Goal: Find contact information: Find contact information

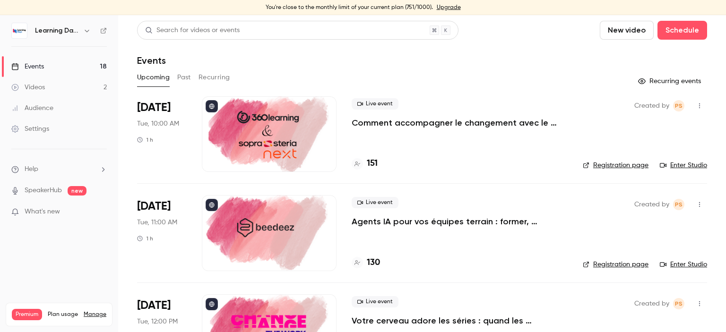
click at [46, 110] on div "Audience" at bounding box center [32, 108] width 42 height 9
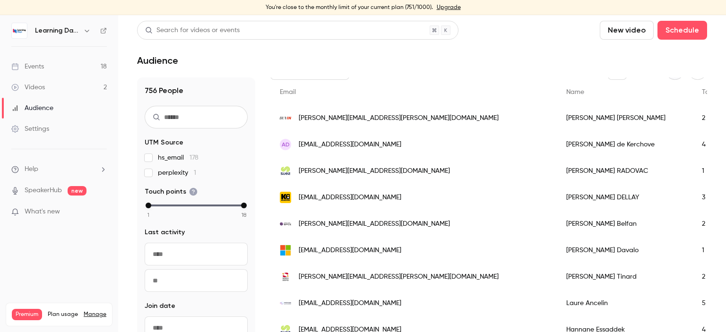
scroll to position [187, 0]
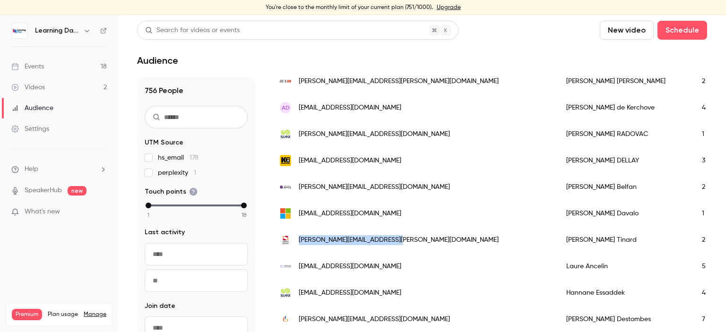
drag, startPoint x: 409, startPoint y: 247, endPoint x: 301, endPoint y: 252, distance: 108.4
click at [301, 252] on div "[PERSON_NAME][EMAIL_ADDRESS][PERSON_NAME][DOMAIN_NAME]" at bounding box center [413, 240] width 286 height 26
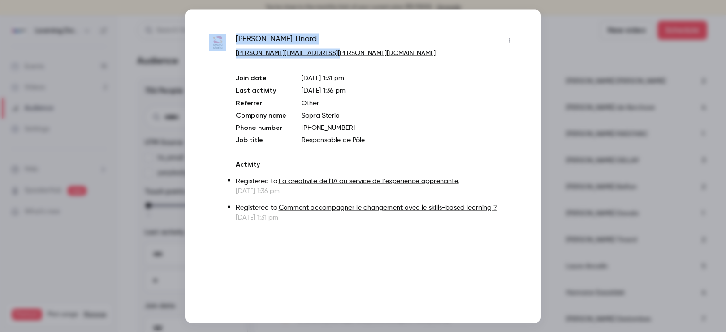
drag, startPoint x: 350, startPoint y: 55, endPoint x: 228, endPoint y: 49, distance: 122.1
click at [228, 49] on div "[PERSON_NAME] [PERSON_NAME][EMAIL_ADDRESS][PERSON_NAME][DOMAIN_NAME] Join date …" at bounding box center [363, 127] width 308 height 189
copy div "[PERSON_NAME] [PERSON_NAME][EMAIL_ADDRESS][PERSON_NAME][DOMAIN_NAME]"
click at [709, 115] on div at bounding box center [363, 166] width 726 height 332
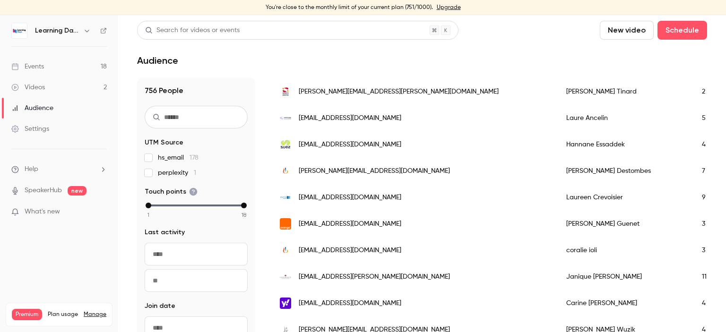
scroll to position [338, 0]
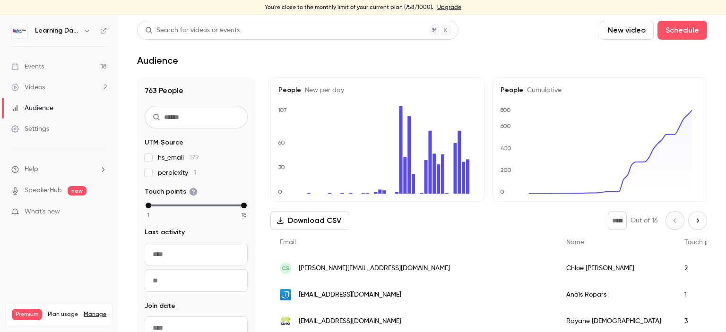
click at [44, 112] on div "Audience" at bounding box center [32, 108] width 42 height 9
click at [43, 88] on div "Videos" at bounding box center [28, 87] width 34 height 9
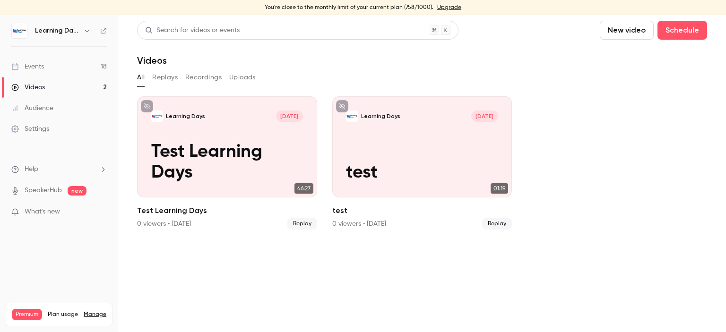
click at [43, 105] on div "Audience" at bounding box center [32, 108] width 42 height 9
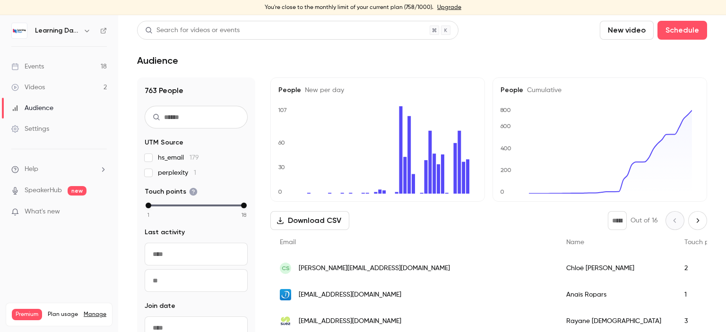
click at [43, 105] on div "Audience" at bounding box center [32, 108] width 42 height 9
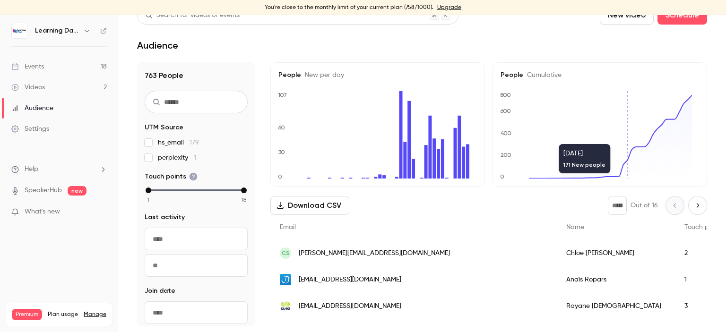
click at [557, 285] on div "Anaïs Ropars" at bounding box center [616, 280] width 118 height 26
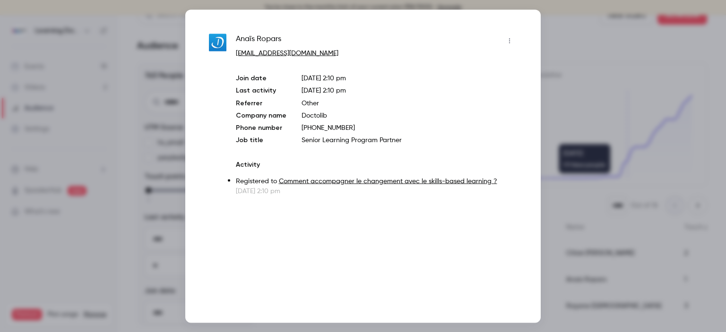
click at [599, 52] on div at bounding box center [363, 166] width 726 height 332
